Goal: Information Seeking & Learning: Learn about a topic

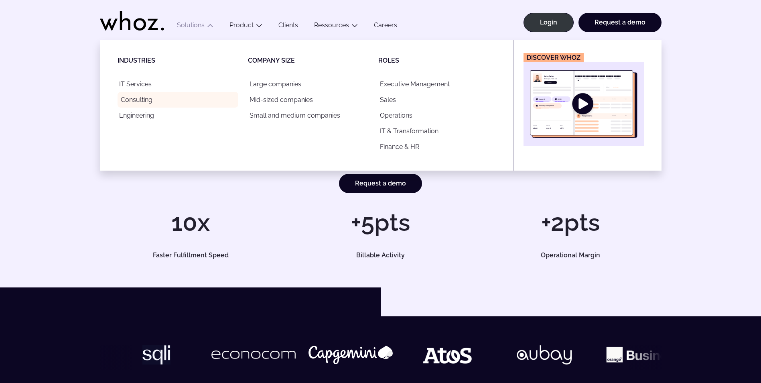
click at [142, 98] on link "Consulting" at bounding box center [178, 100] width 121 height 16
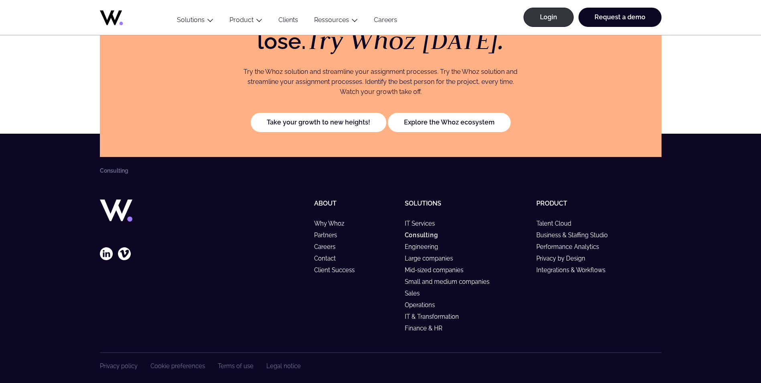
scroll to position [1776, 0]
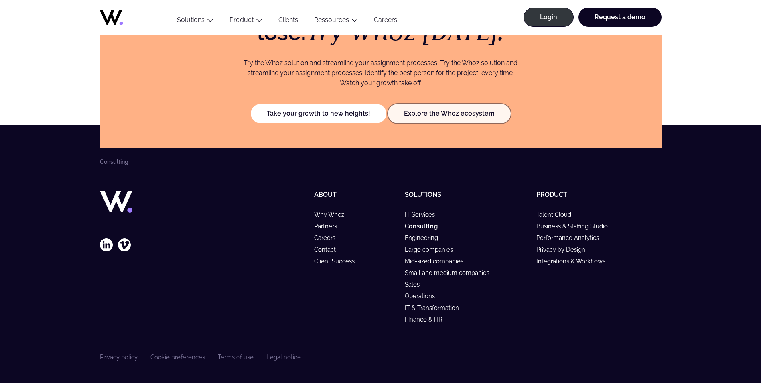
click at [431, 112] on link "Explore the Whoz ecosystem" at bounding box center [449, 113] width 123 height 19
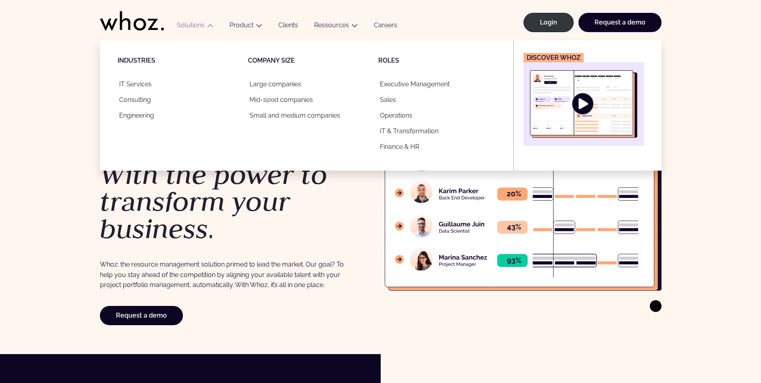
click at [586, 105] on img "Main" at bounding box center [584, 103] width 108 height 67
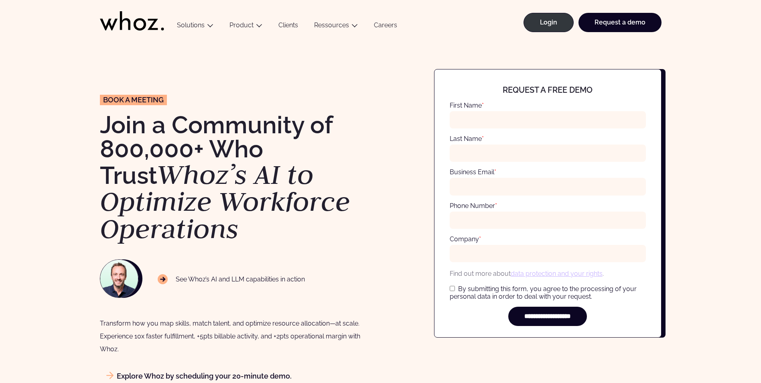
click at [239, 377] on link "Explore Whoz by scheduling your 20-minute demo." at bounding box center [196, 376] width 192 height 8
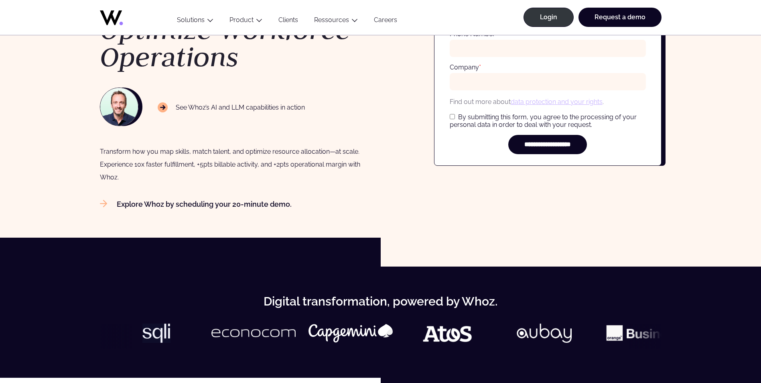
scroll to position [180, 0]
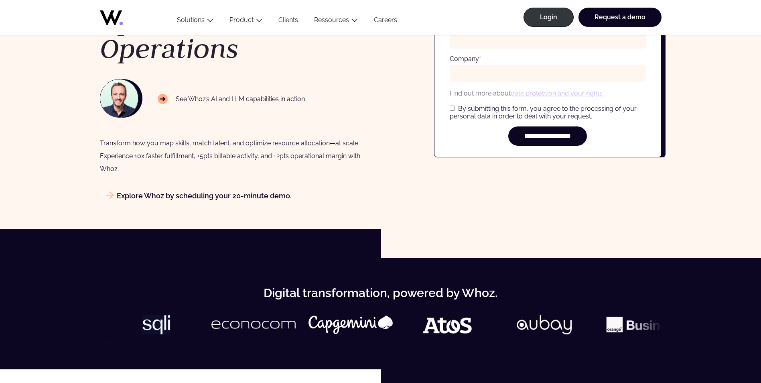
click at [218, 198] on link "Explore Whoz by scheduling your 20-minute demo." at bounding box center [196, 195] width 192 height 8
click at [110, 196] on icon at bounding box center [109, 194] width 7 height 7
